Goal: Task Accomplishment & Management: Use online tool/utility

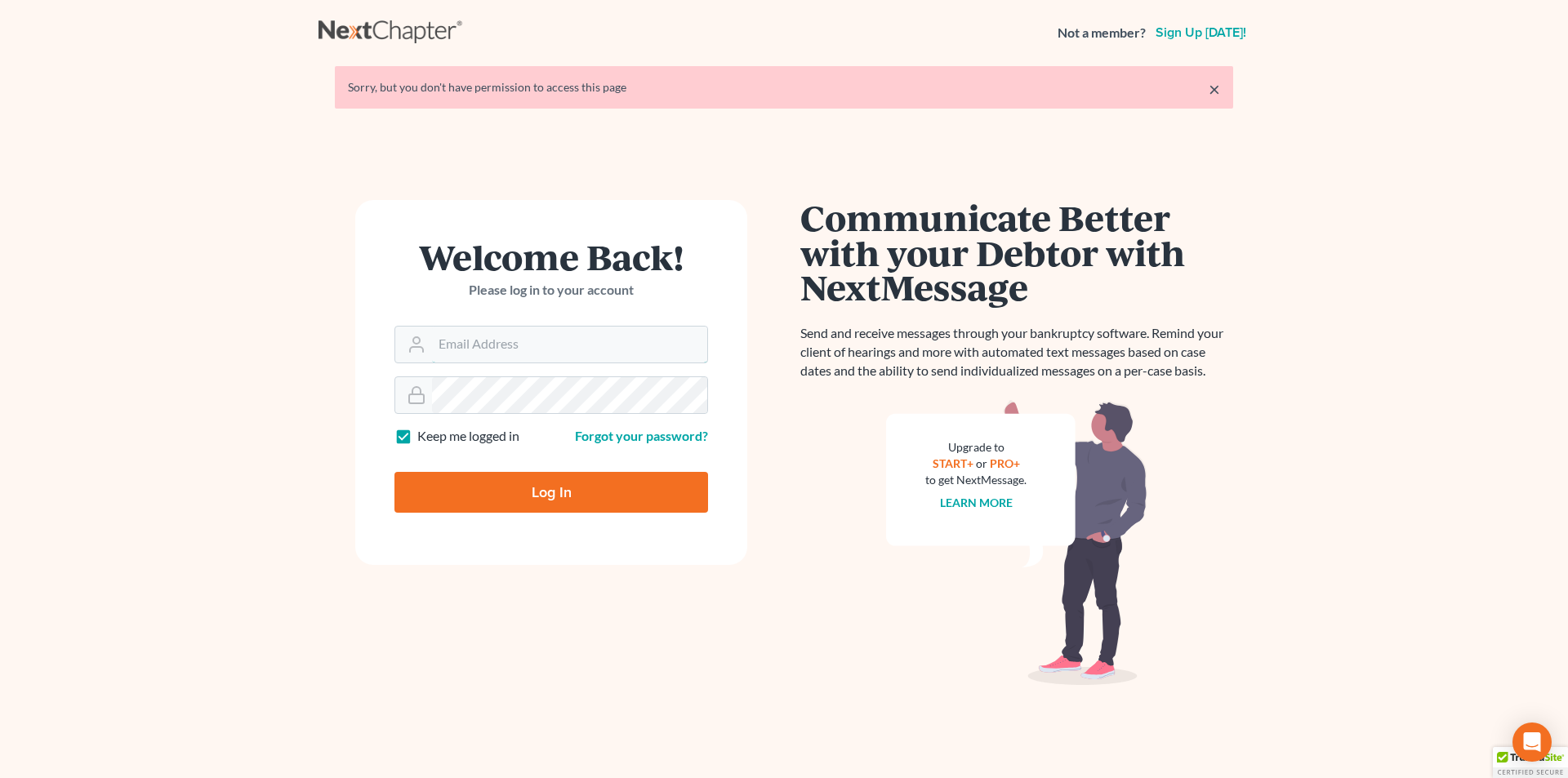
type input "donna@hollandlaw970.com"
click at [496, 489] on input "Log In" at bounding box center [552, 492] width 314 height 41
type input "Thinking..."
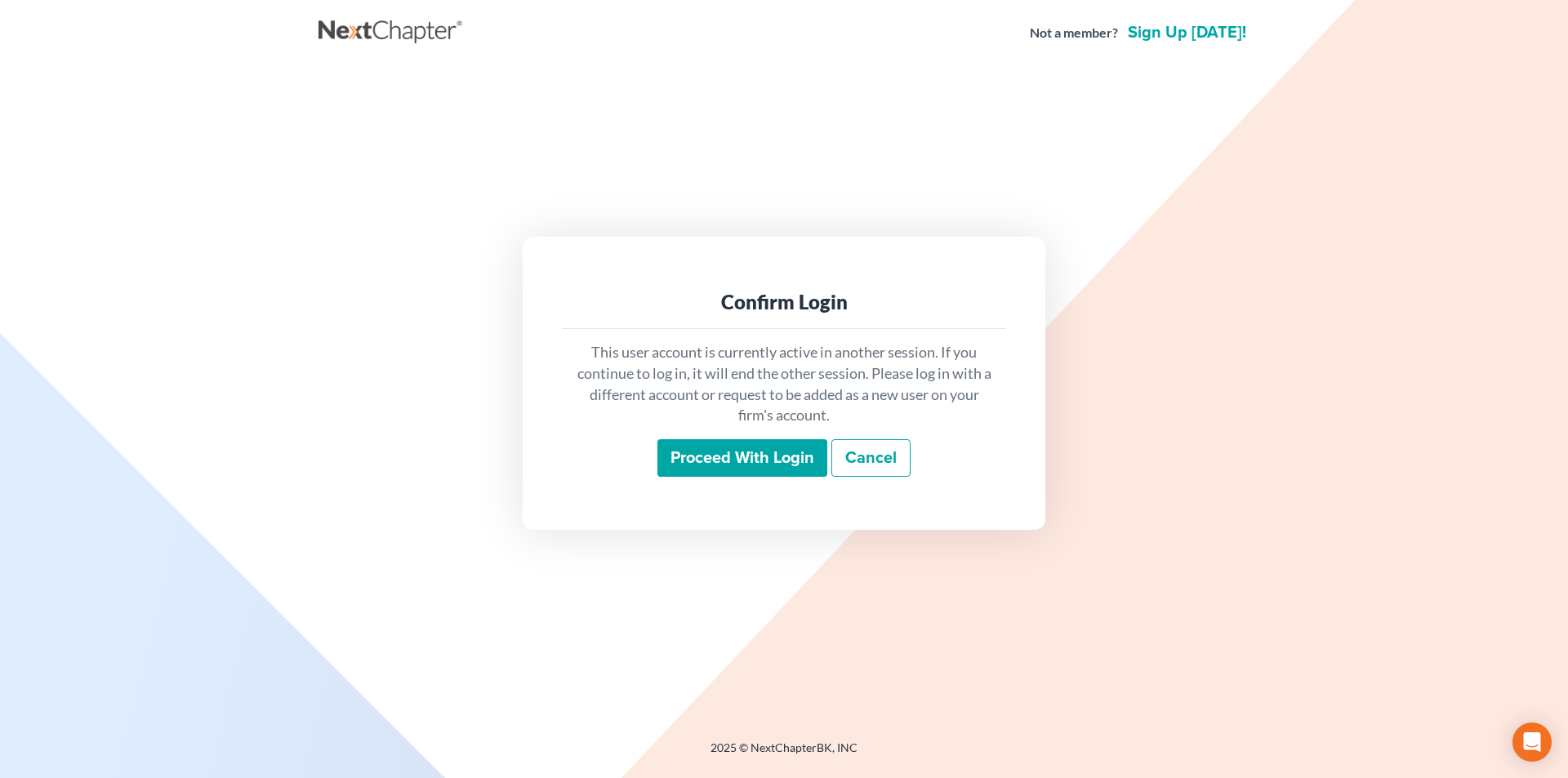
click at [734, 467] on input "Proceed with login" at bounding box center [742, 458] width 170 height 37
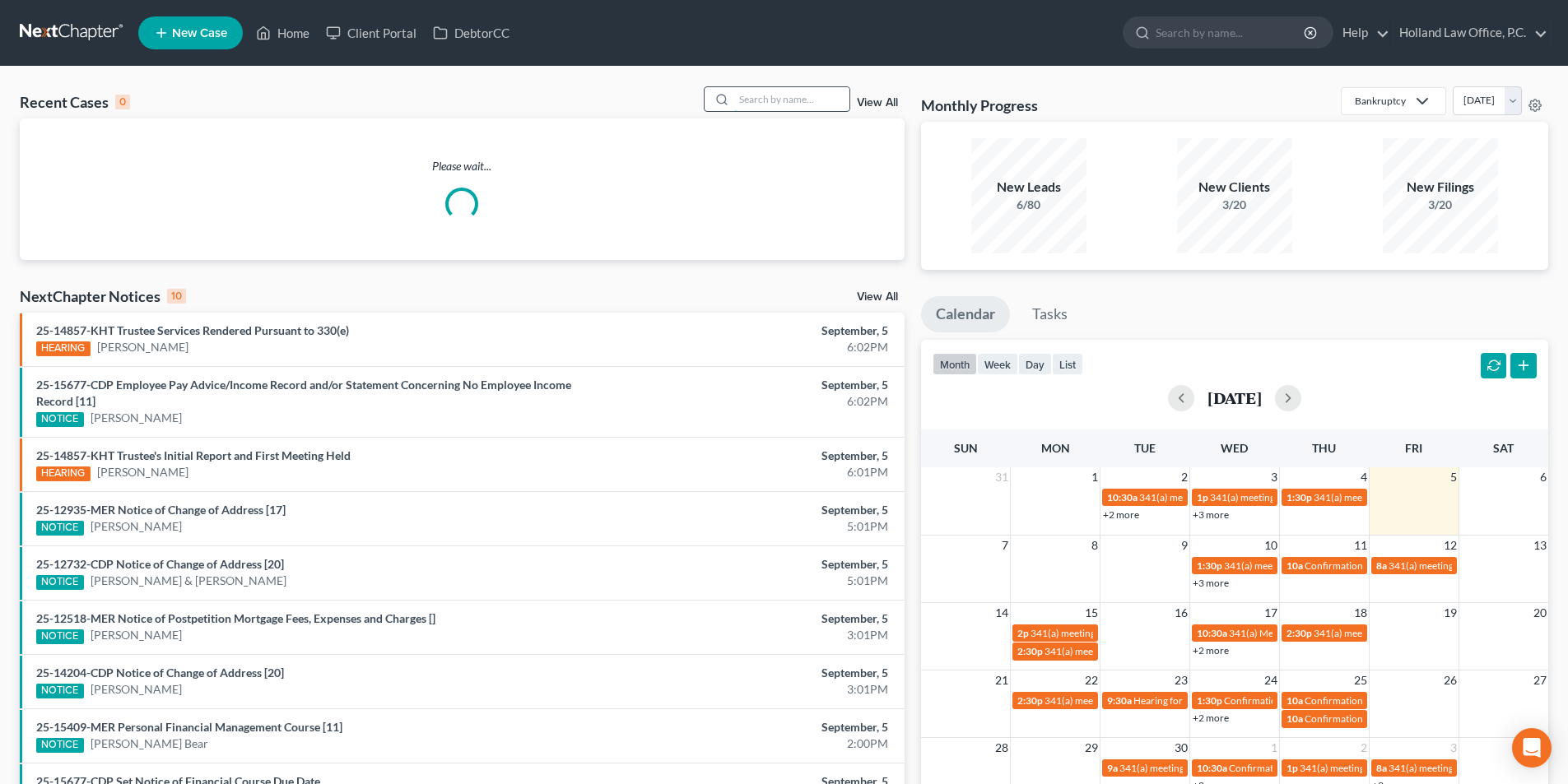
click at [769, 100] on input "search" at bounding box center [792, 99] width 115 height 24
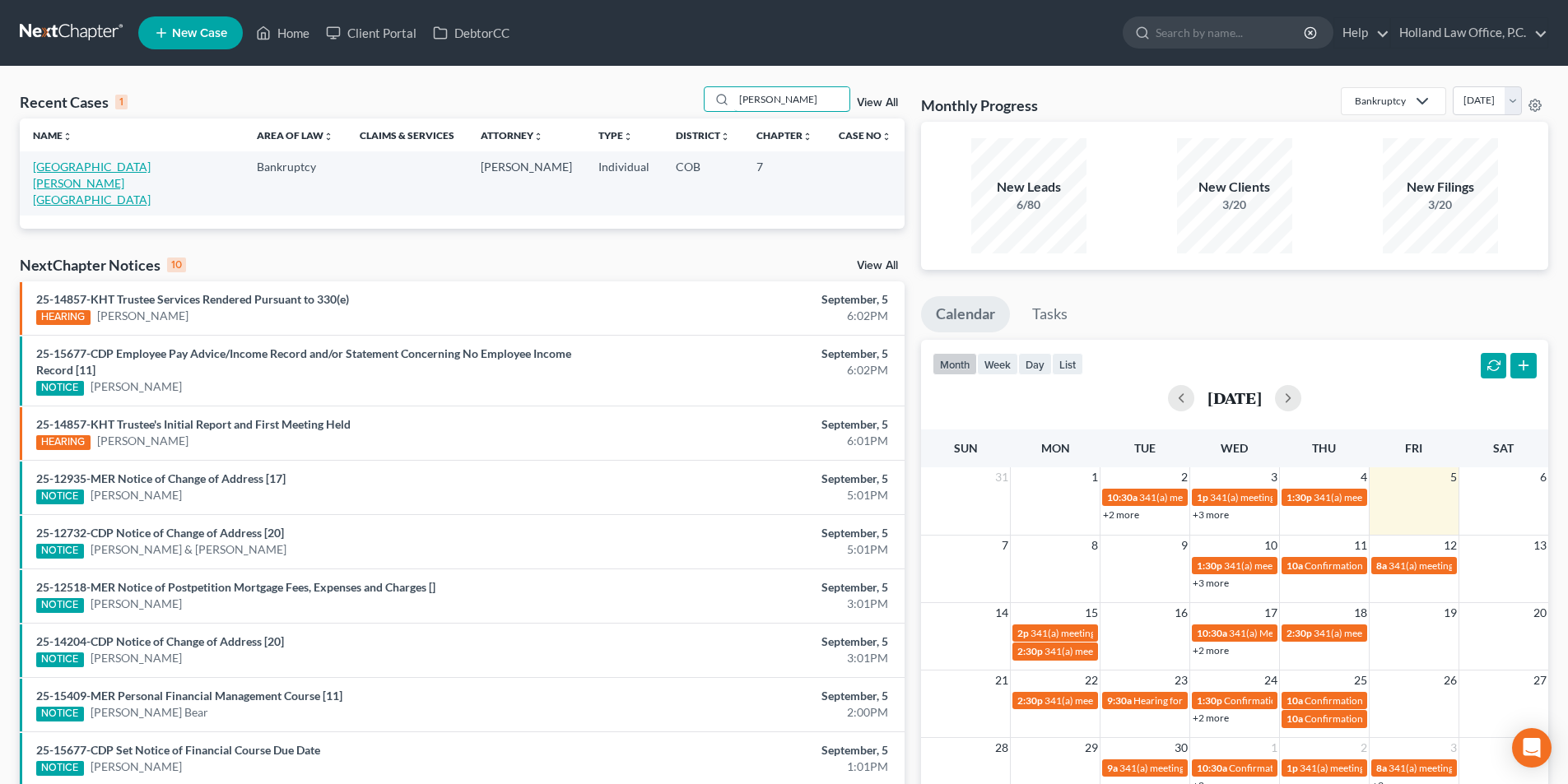
type input "[PERSON_NAME]"
click at [93, 168] on link "[GEOGRAPHIC_DATA][PERSON_NAME][GEOGRAPHIC_DATA]" at bounding box center [91, 183] width 118 height 47
